Goal: Register for event/course

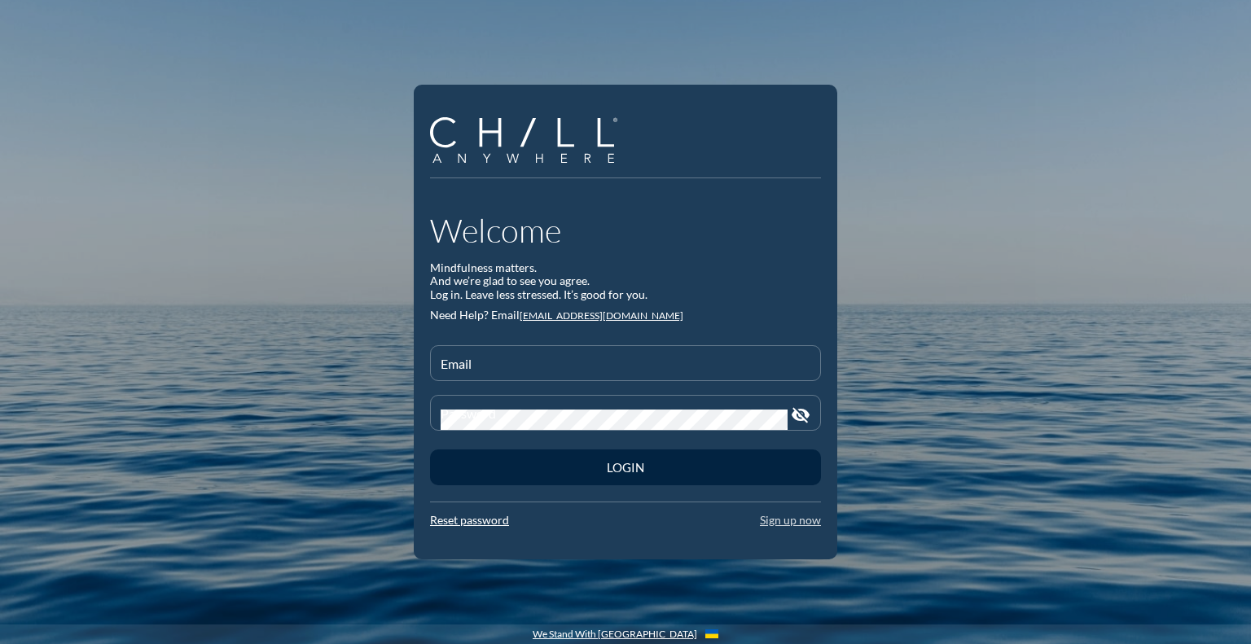
click at [789, 524] on link "Sign up now" at bounding box center [790, 520] width 61 height 14
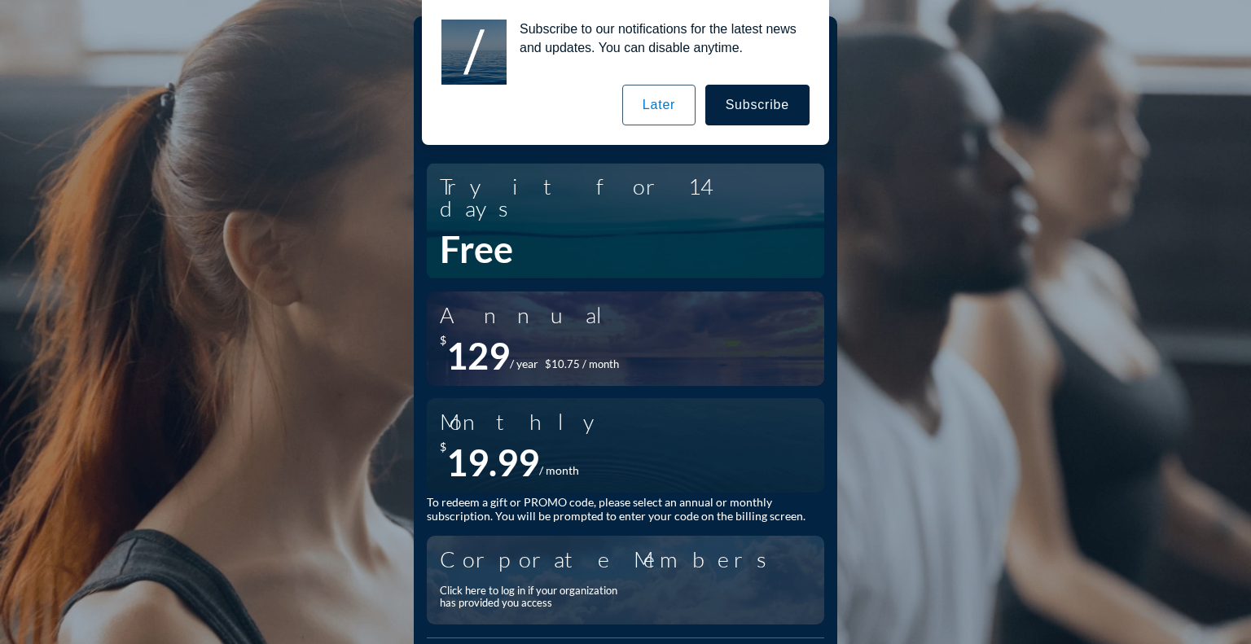
click at [672, 107] on button "Later" at bounding box center [658, 105] width 73 height 41
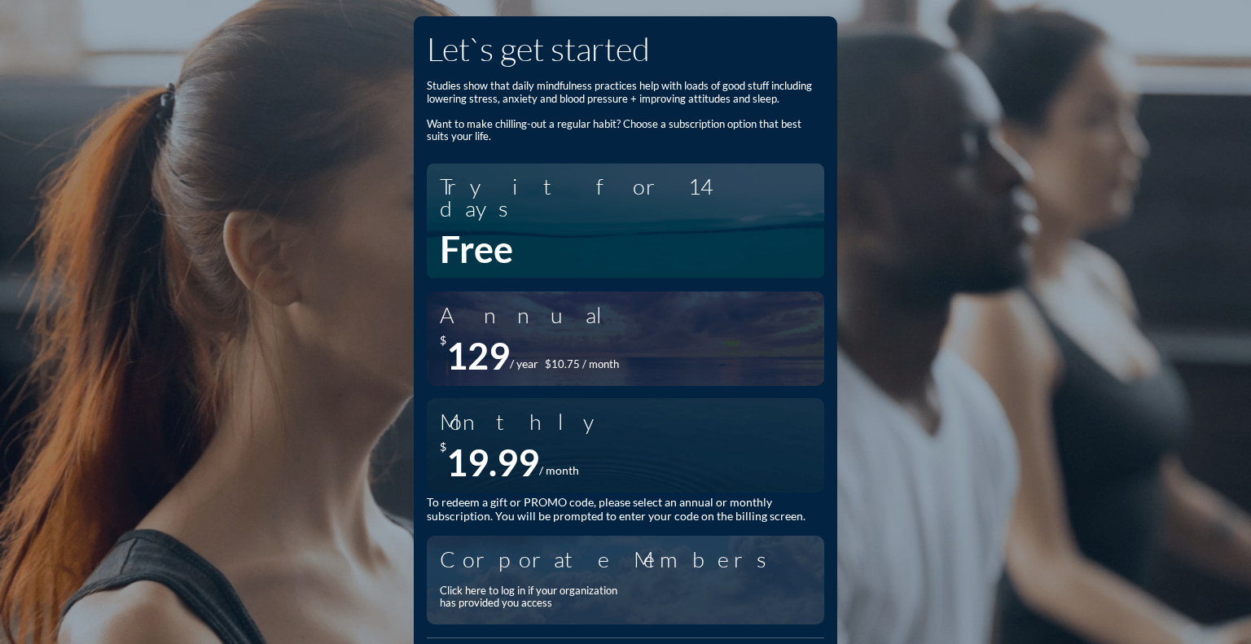
click at [557, 578] on div "Click here to log in if your organization has provided you access" at bounding box center [618, 597] width 357 height 38
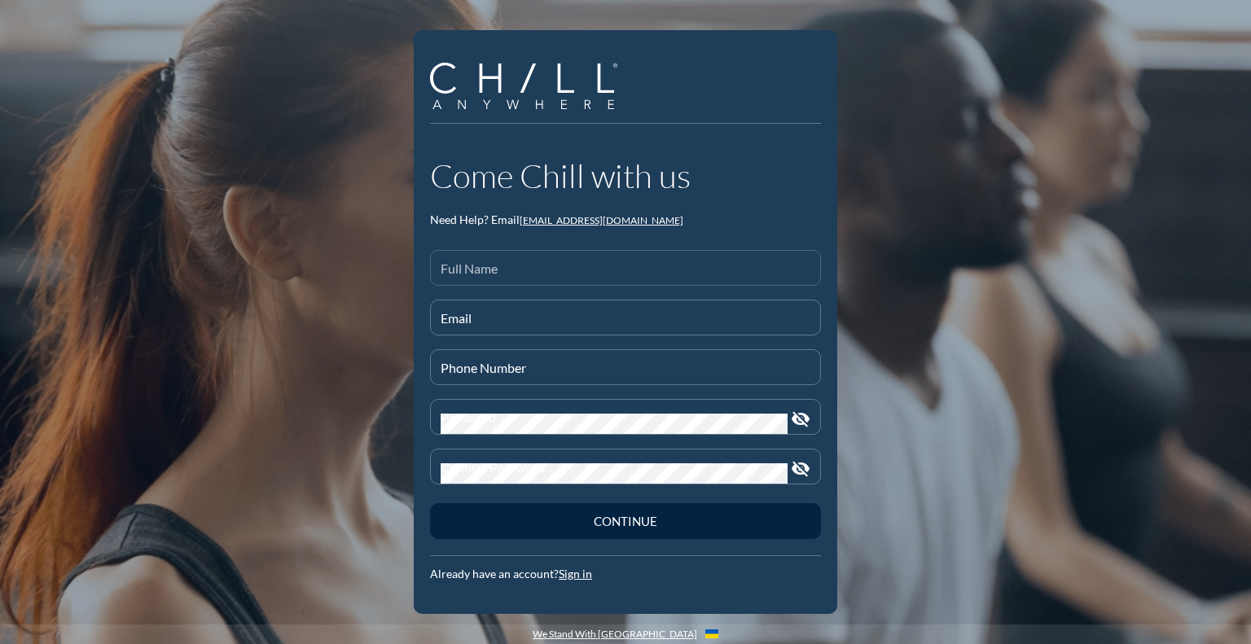
click at [497, 276] on input "Full Name" at bounding box center [626, 275] width 370 height 20
type input "[PERSON_NAME]"
click at [485, 316] on input "Email" at bounding box center [626, 324] width 370 height 20
type input "[EMAIL_ADDRESS][DOMAIN_NAME]"
click at [499, 364] on input "Phone Number" at bounding box center [626, 374] width 370 height 20
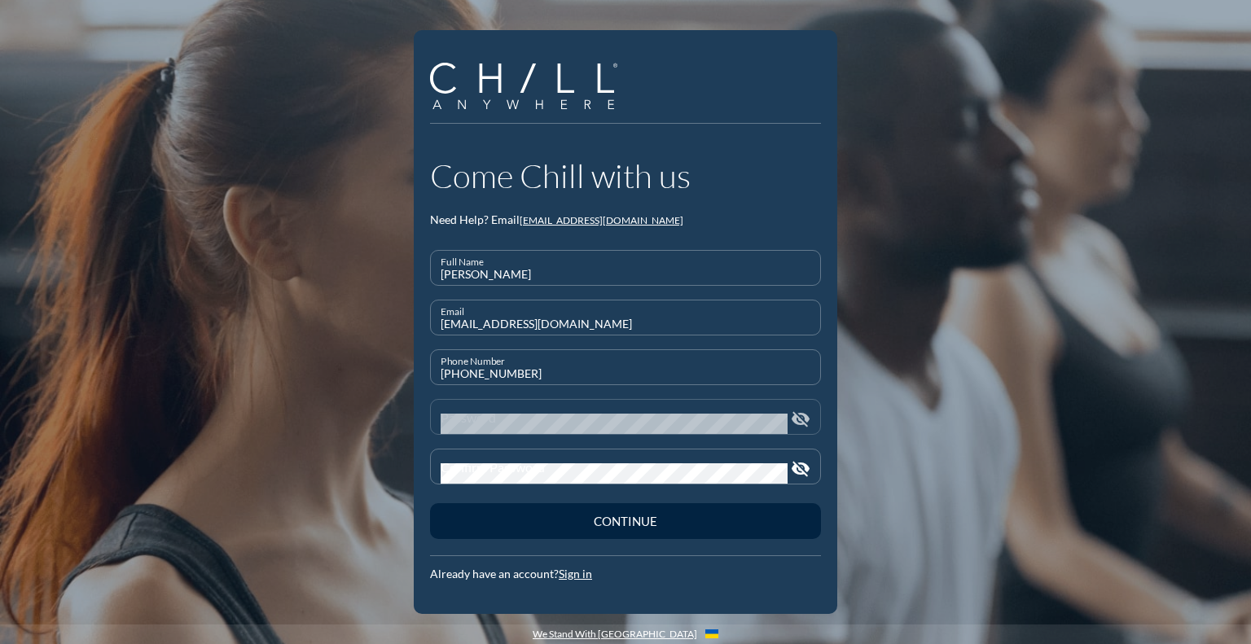
type input "414-298-1901"
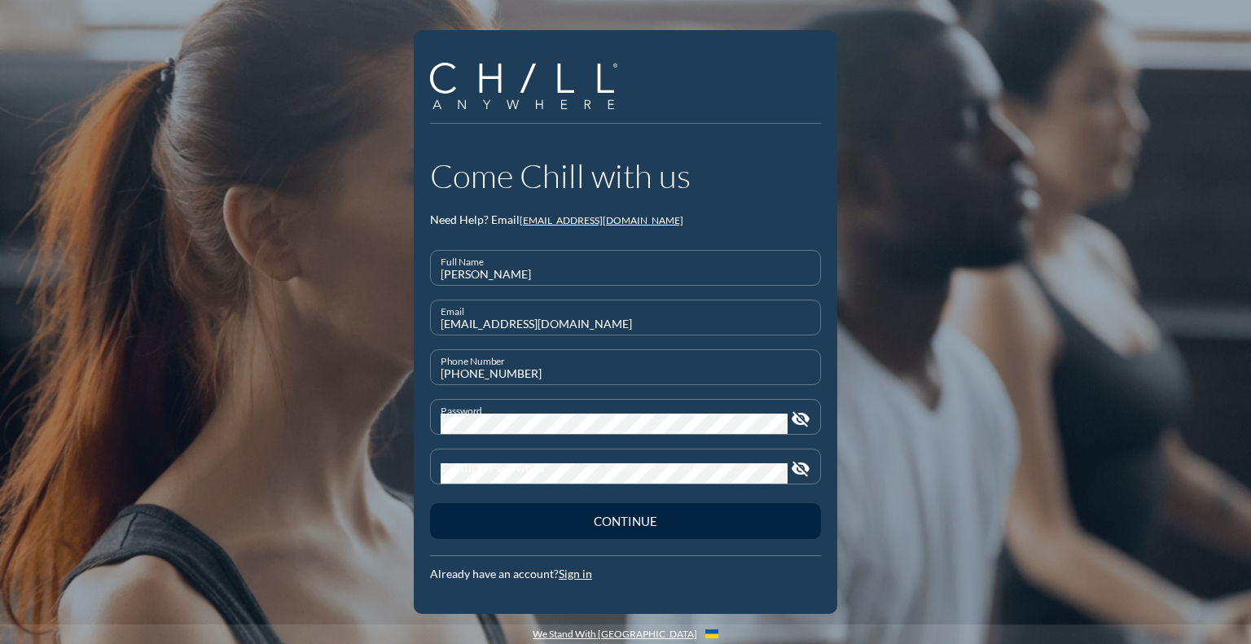
click at [805, 418] on icon "visibility_off" at bounding box center [801, 420] width 20 height 20
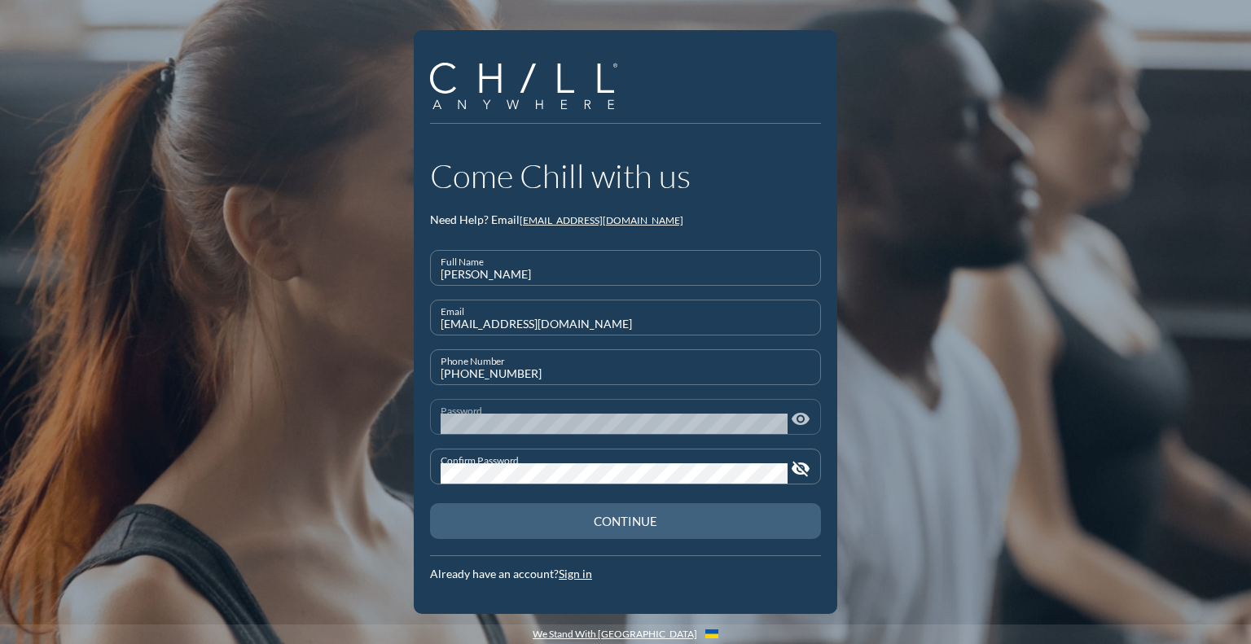
click at [630, 516] on div "Continue" at bounding box center [626, 521] width 334 height 15
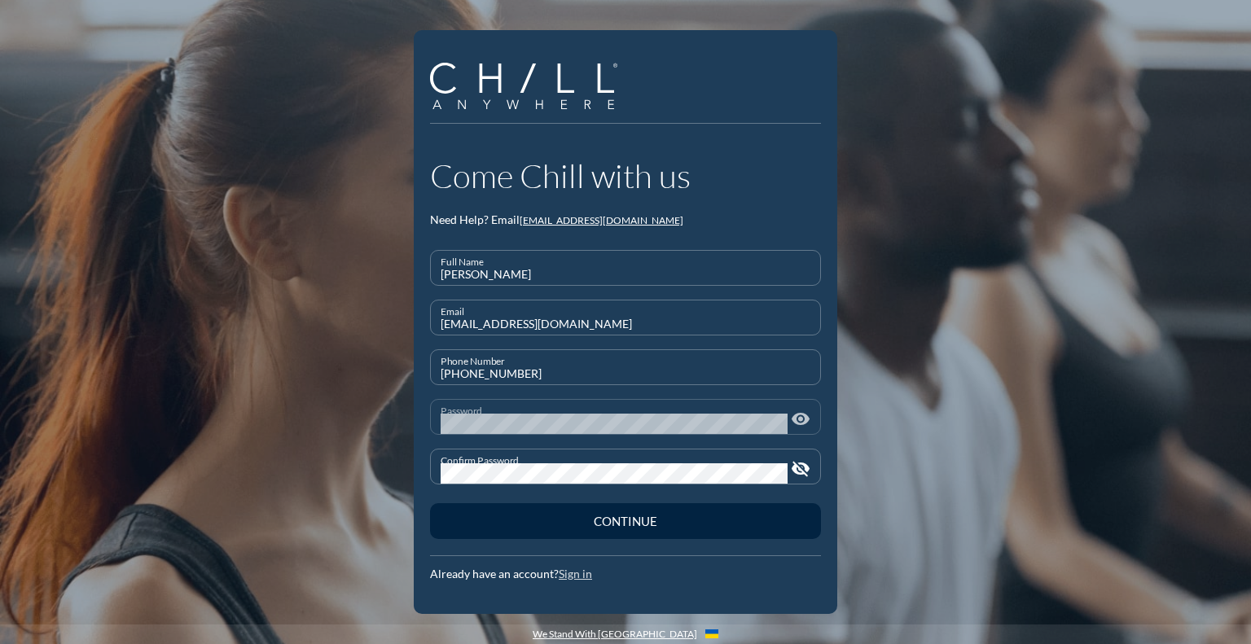
click at [574, 577] on link "Sign in" at bounding box center [575, 574] width 33 height 14
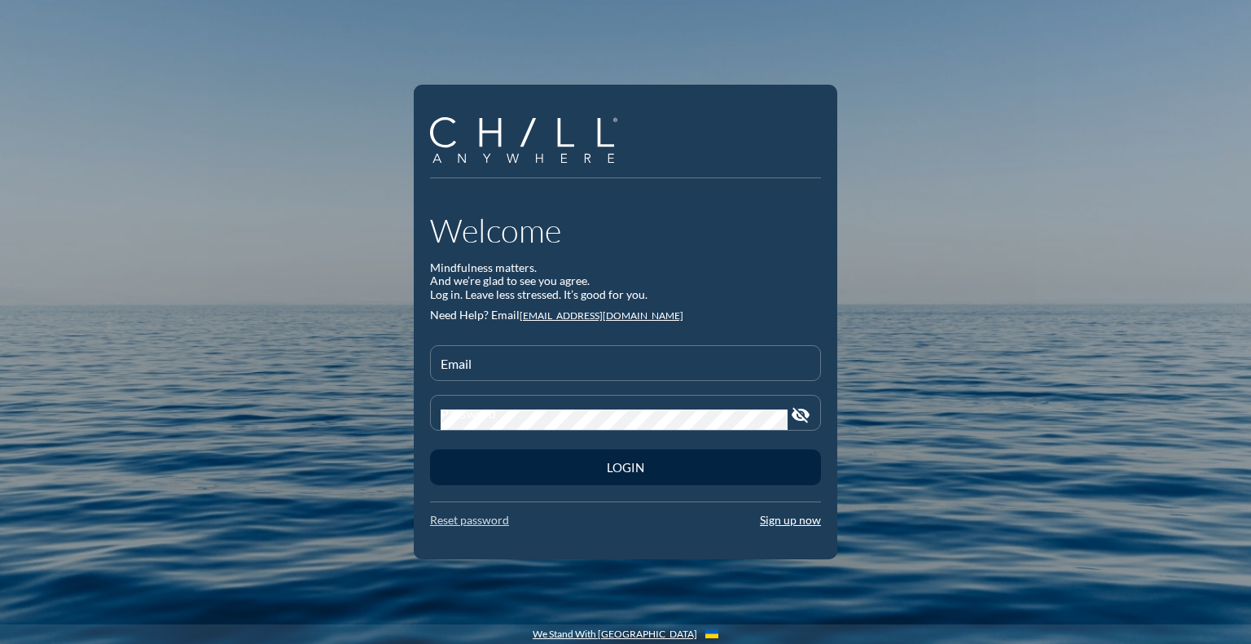
click at [498, 521] on link "Reset password" at bounding box center [469, 520] width 79 height 14
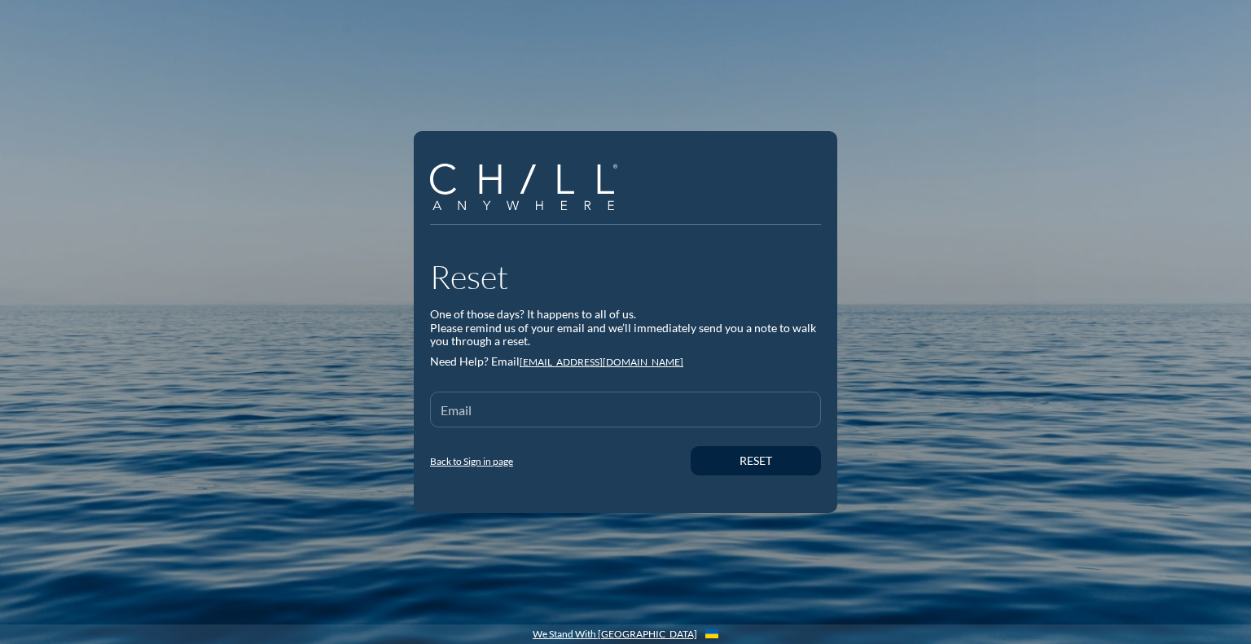
click at [508, 416] on input "Email" at bounding box center [626, 416] width 370 height 20
type input "[EMAIL_ADDRESS][DOMAIN_NAME]"
click at [745, 458] on div "Reset" at bounding box center [755, 462] width 73 height 14
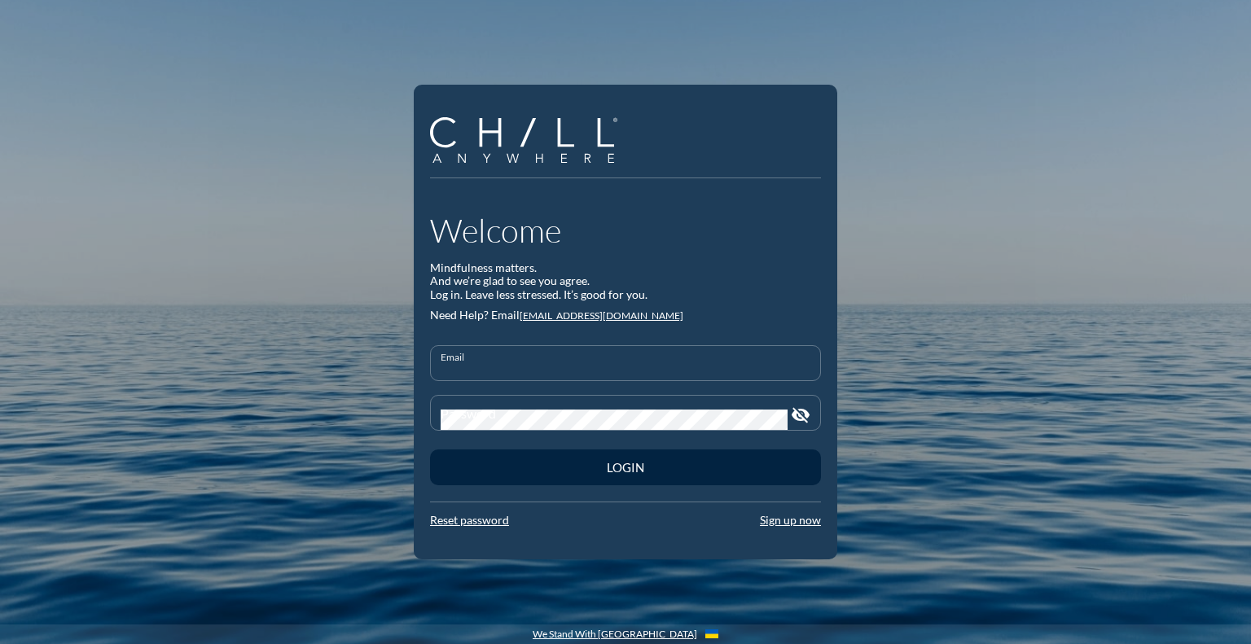
click at [543, 368] on input "Email" at bounding box center [626, 370] width 370 height 20
type input "[EMAIL_ADDRESS][DOMAIN_NAME]"
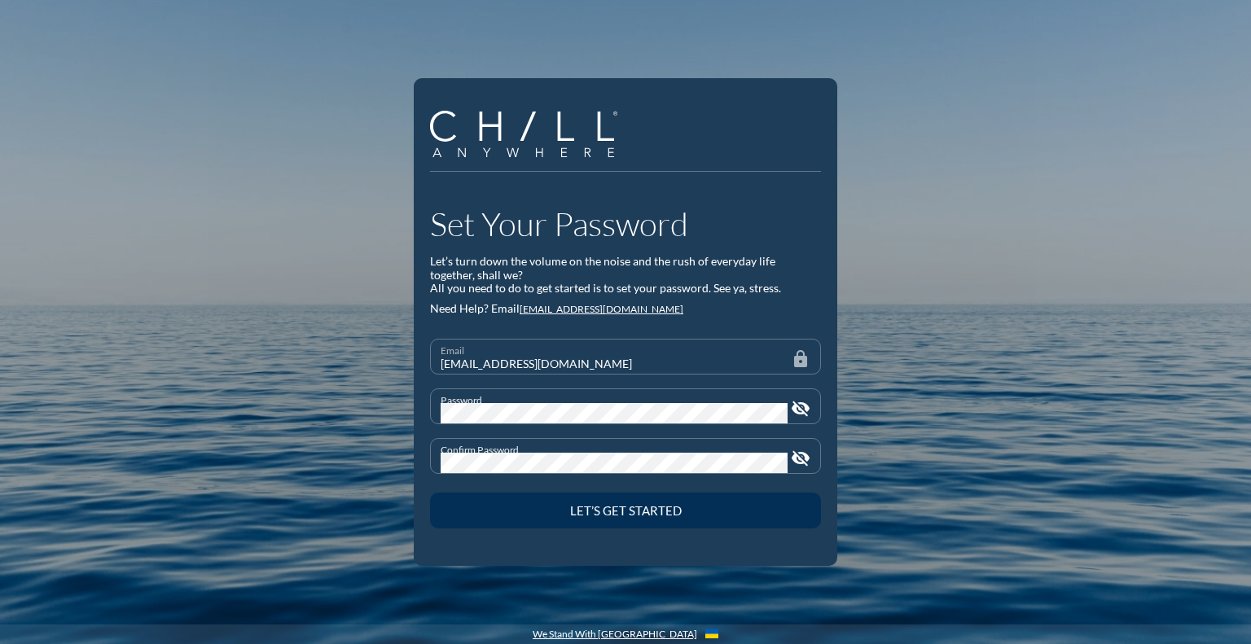
click at [619, 513] on div "Let’s Get Started" at bounding box center [626, 510] width 334 height 15
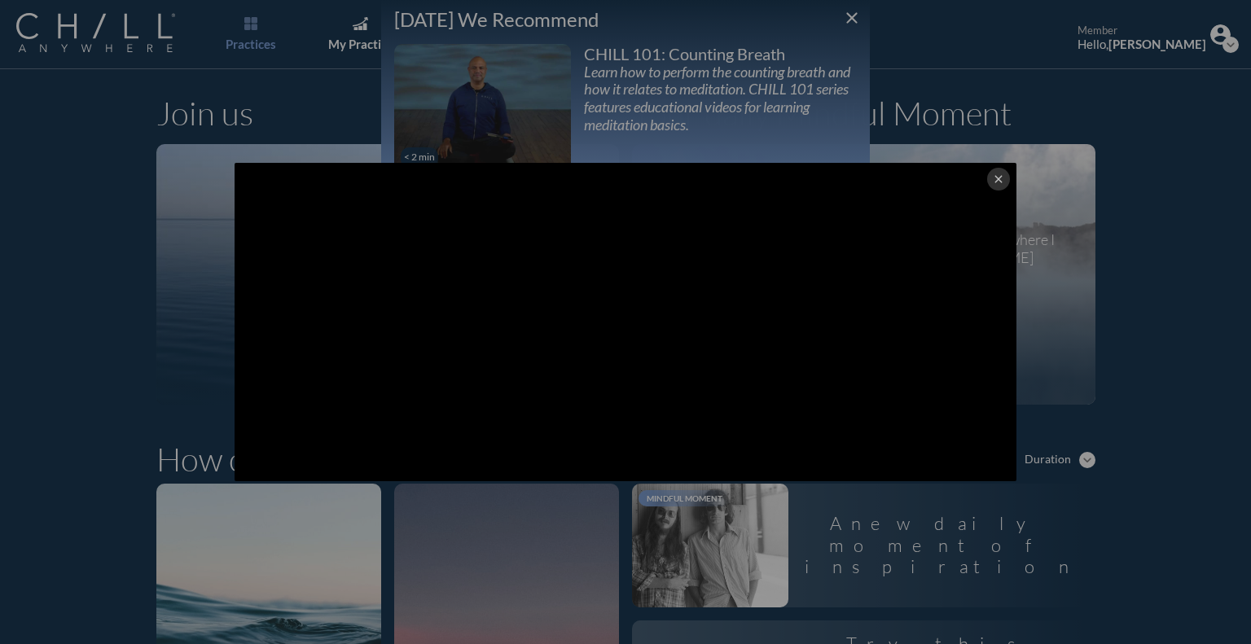
click at [992, 177] on icon "close" at bounding box center [998, 179] width 13 height 13
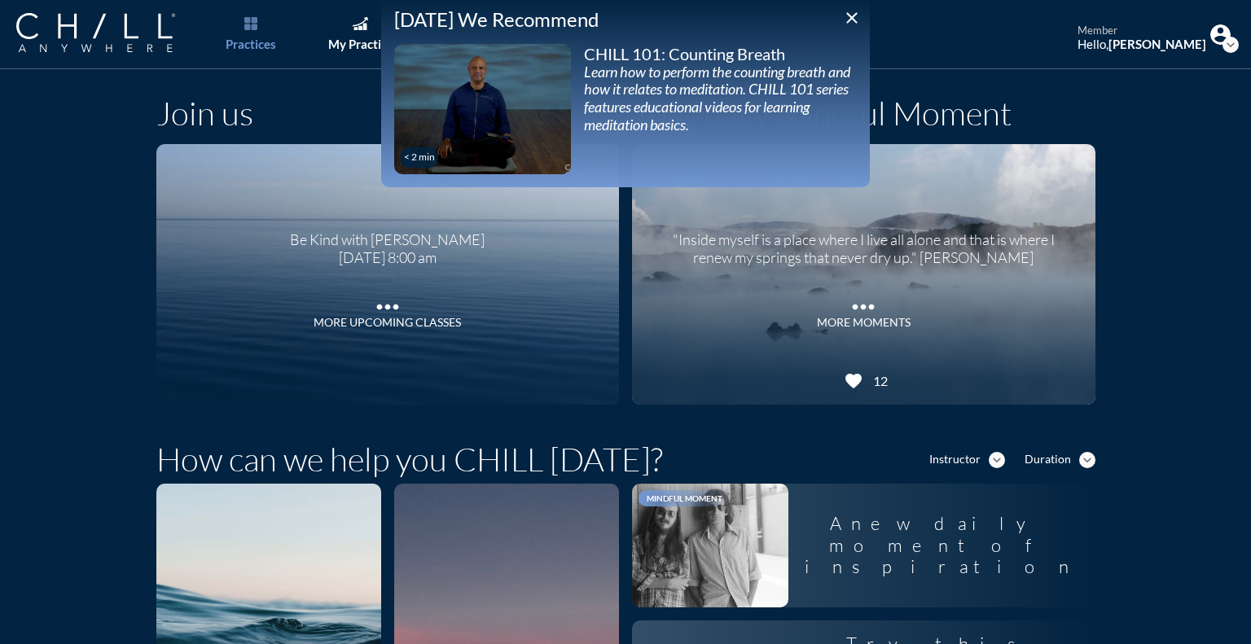
click at [854, 15] on icon "close" at bounding box center [852, 18] width 20 height 20
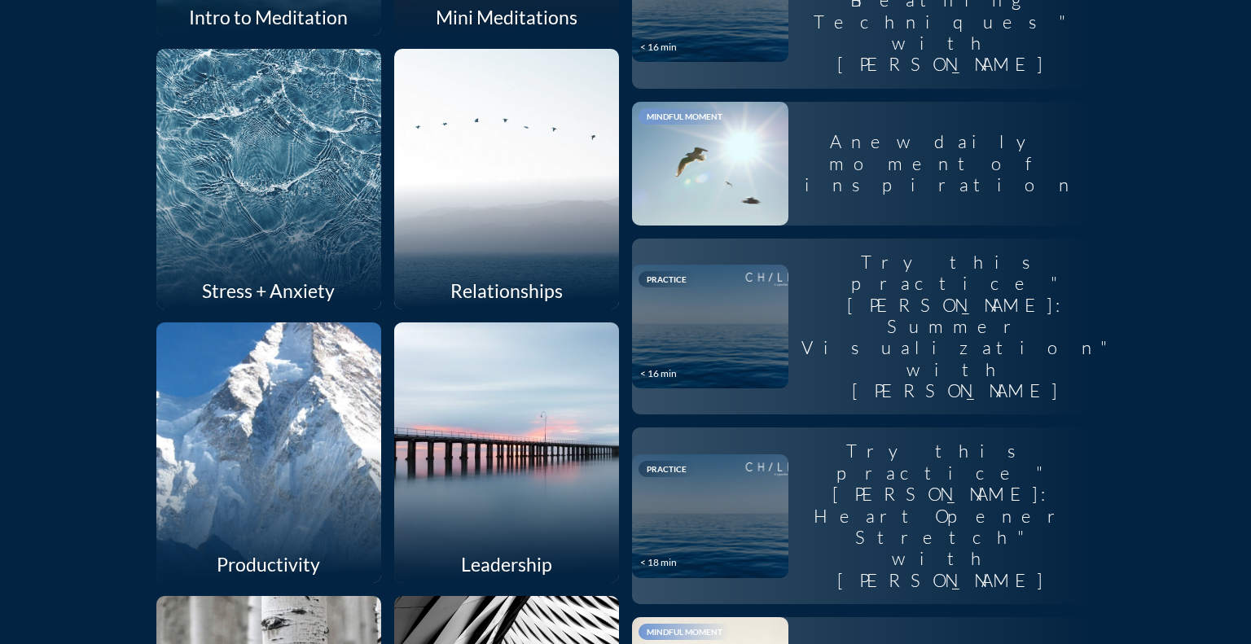
scroll to position [733, 0]
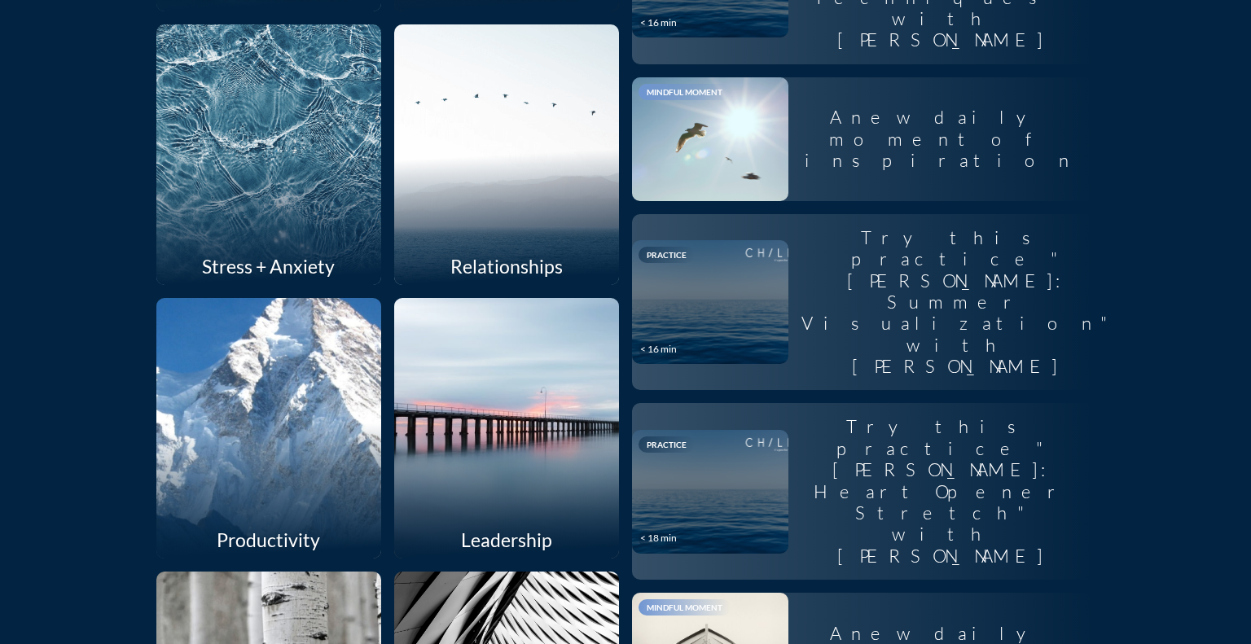
click at [244, 145] on div at bounding box center [268, 154] width 239 height 276
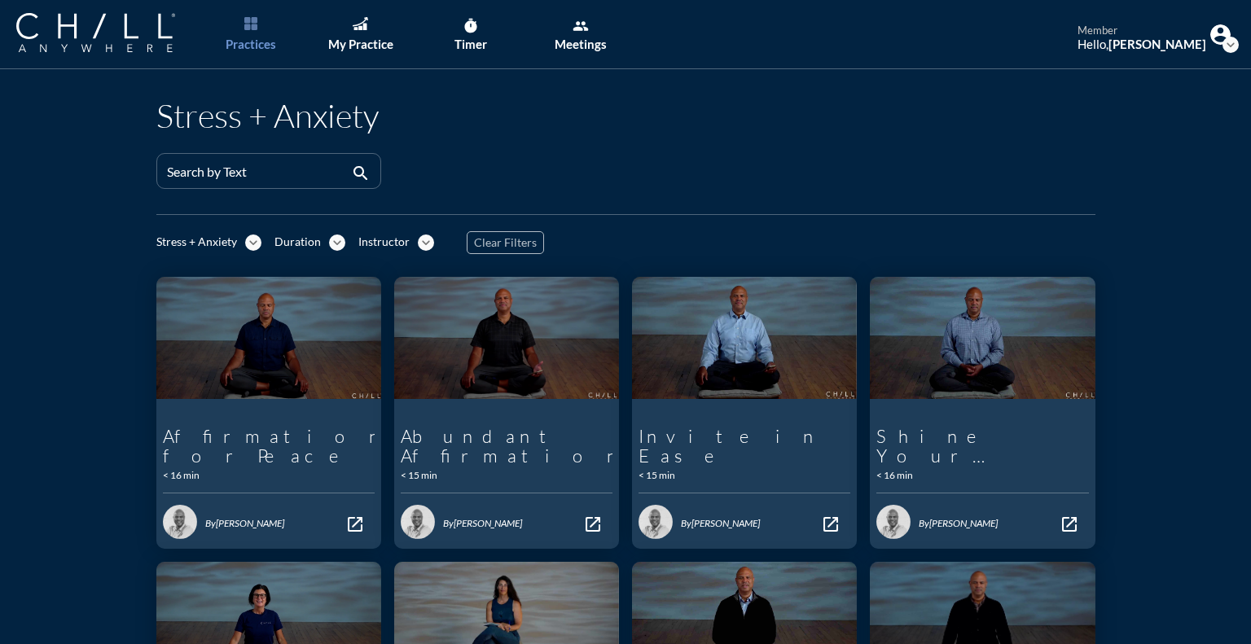
click at [420, 244] on icon "expand_more" at bounding box center [426, 243] width 16 height 16
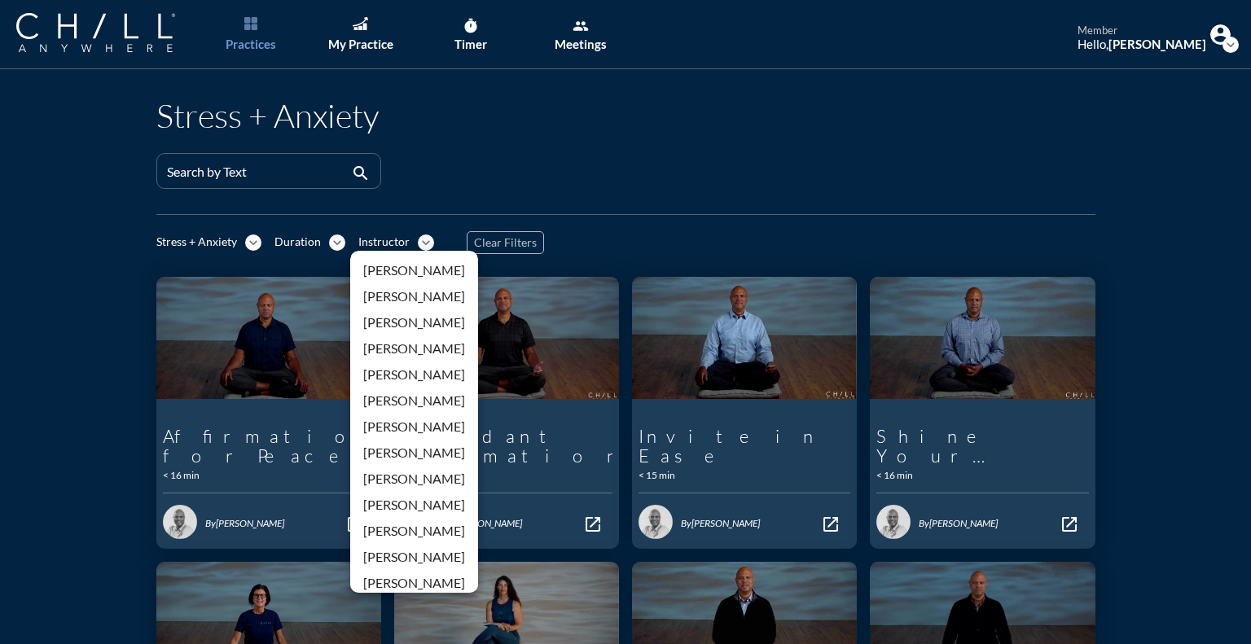
click at [420, 244] on icon "expand_more" at bounding box center [426, 243] width 16 height 16
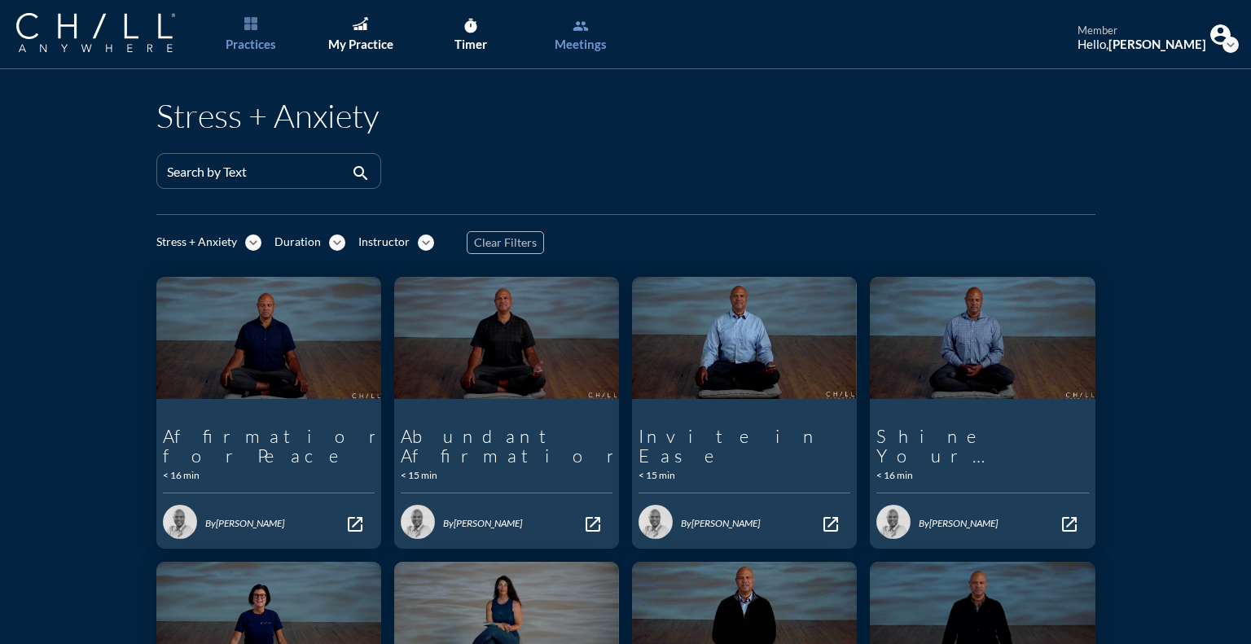
click at [589, 24] on link "group Meetings" at bounding box center [581, 34] width 86 height 69
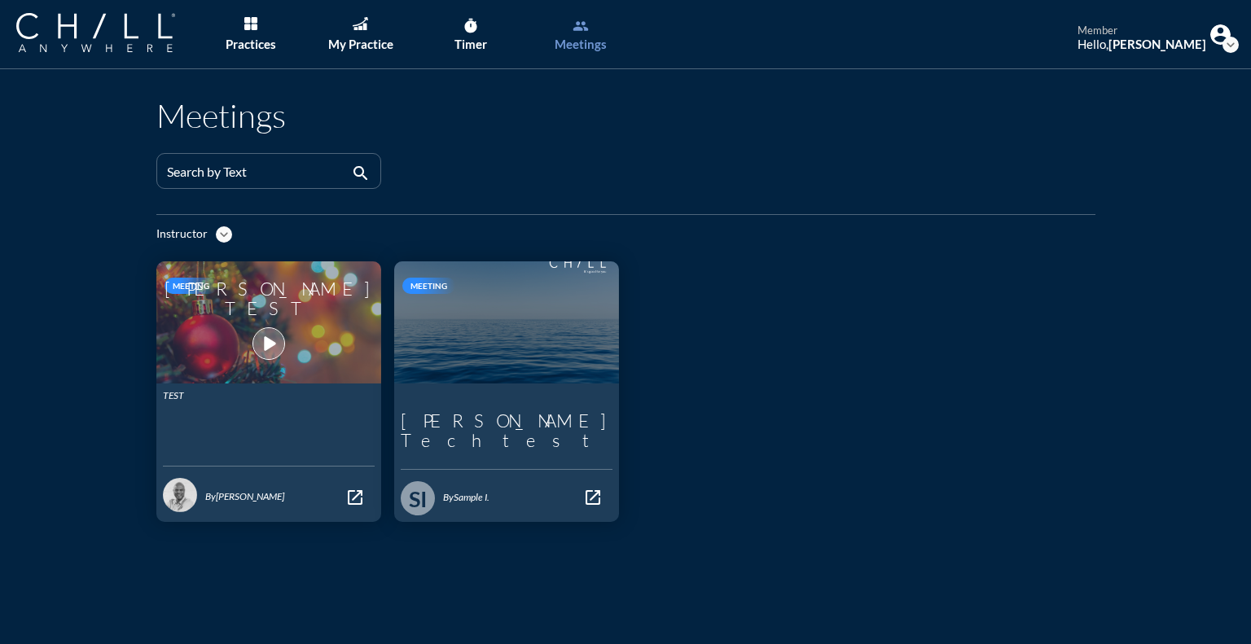
click at [260, 332] on icon "play_arrow" at bounding box center [269, 344] width 28 height 28
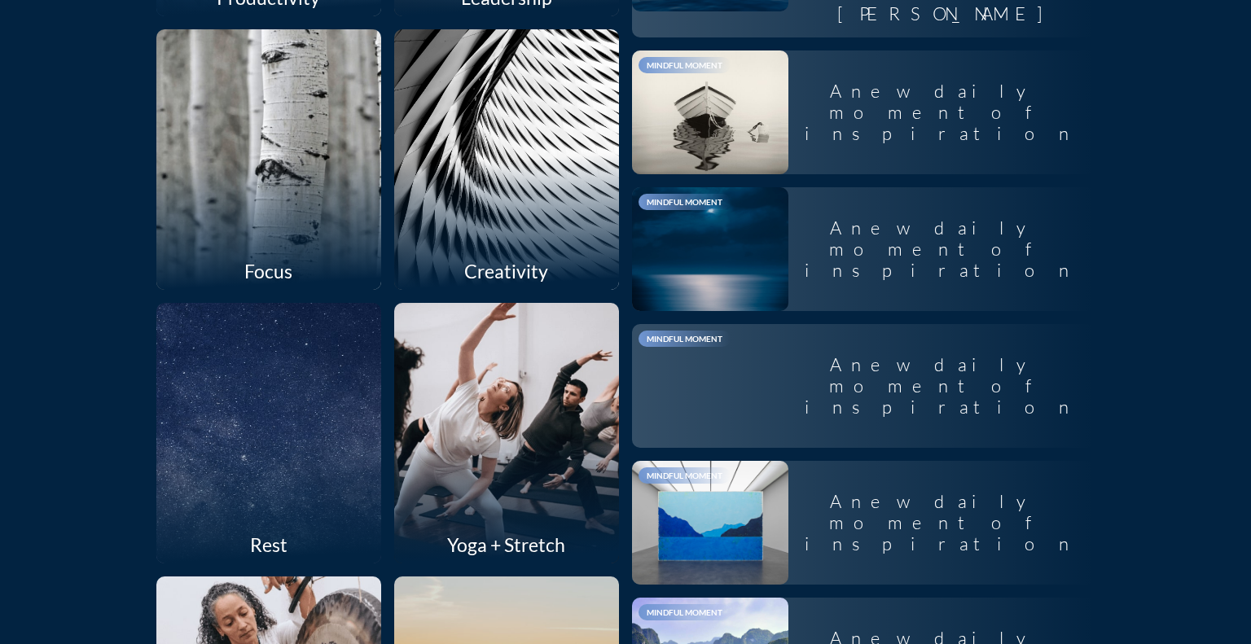
scroll to position [1244, 0]
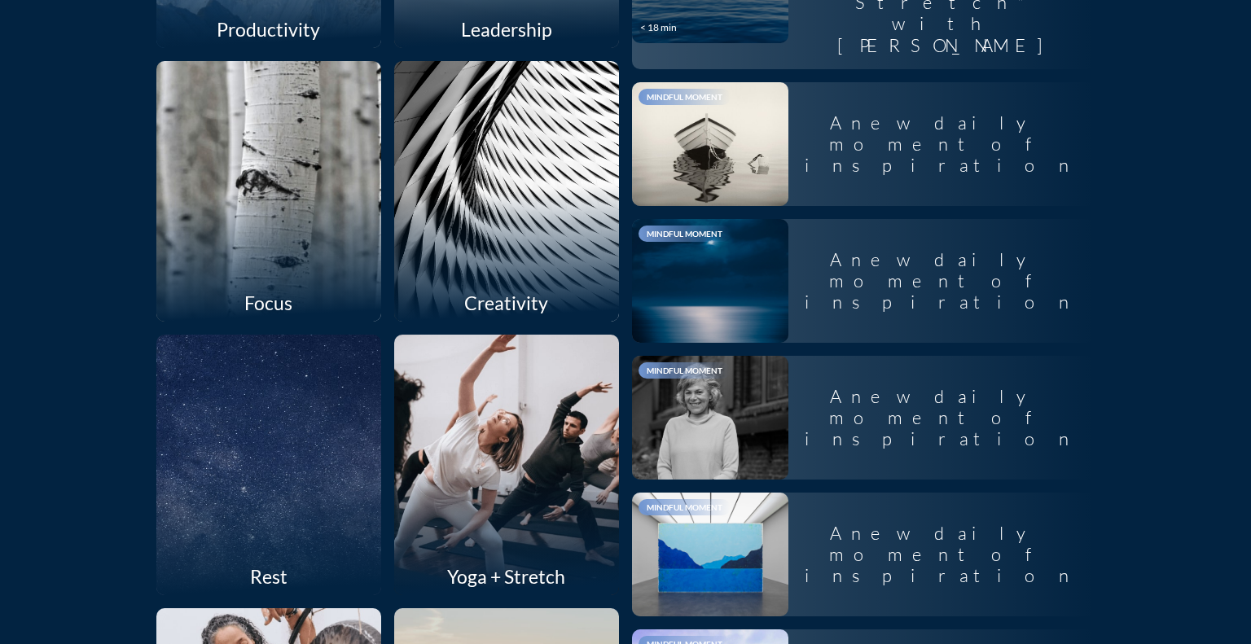
click at [258, 181] on div at bounding box center [268, 191] width 239 height 276
